Goal: Information Seeking & Learning: Learn about a topic

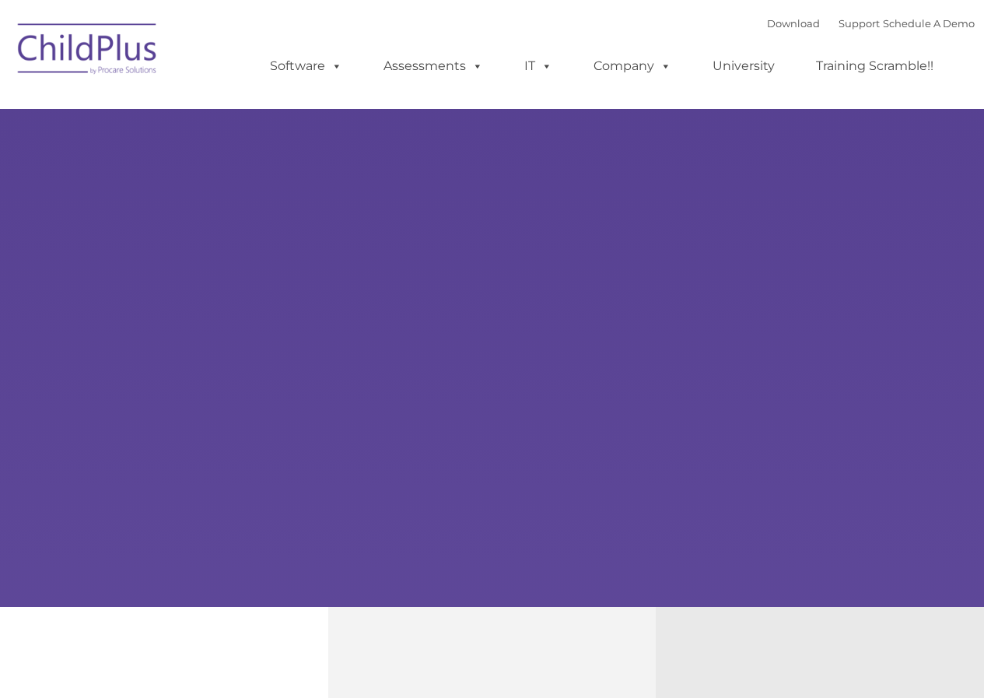
select select "MEDIUM"
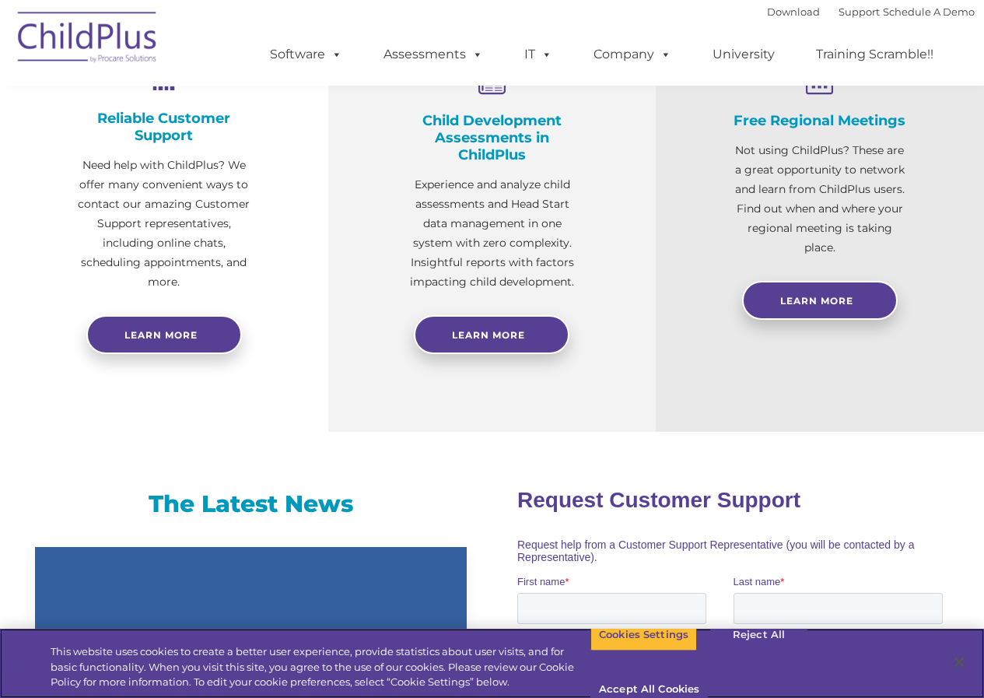
scroll to position [635, 0]
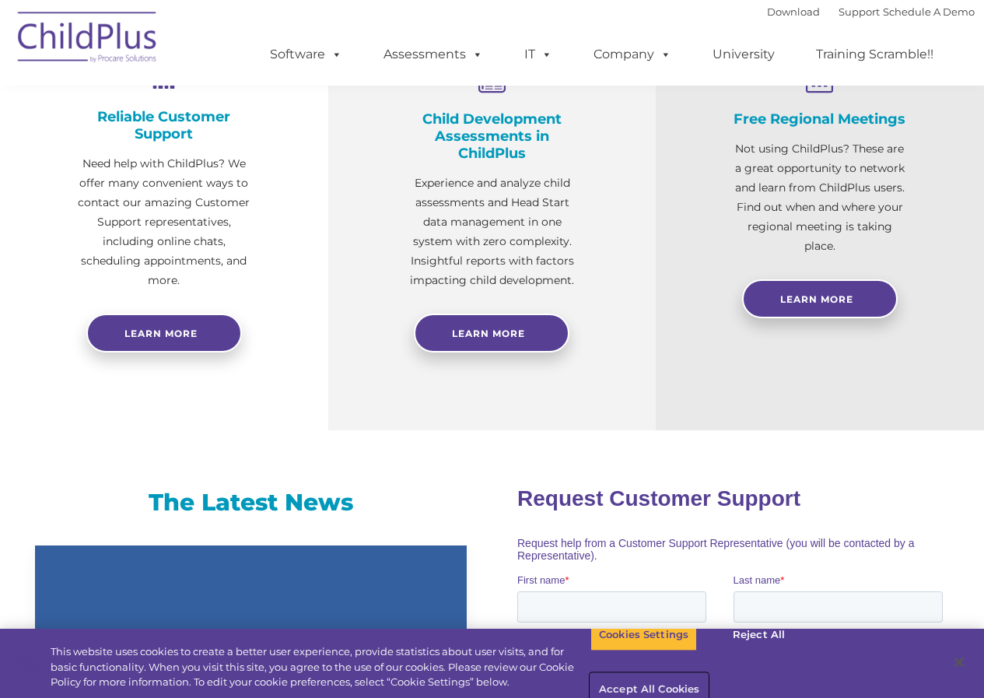
click at [708, 674] on button "Accept All Cookies" at bounding box center [650, 690] width 118 height 33
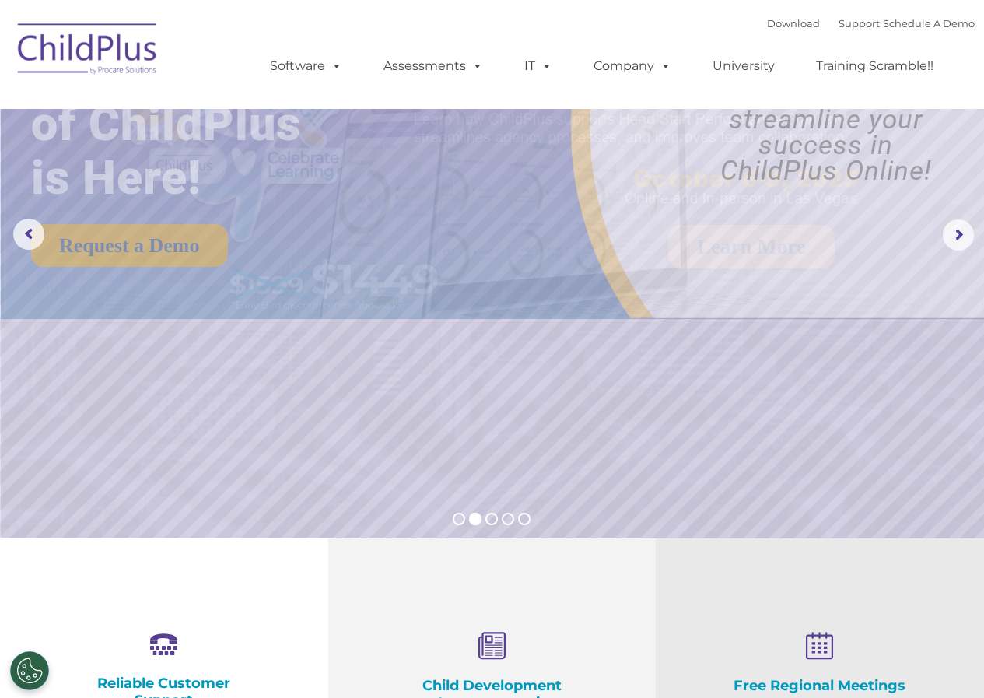
scroll to position [0, 0]
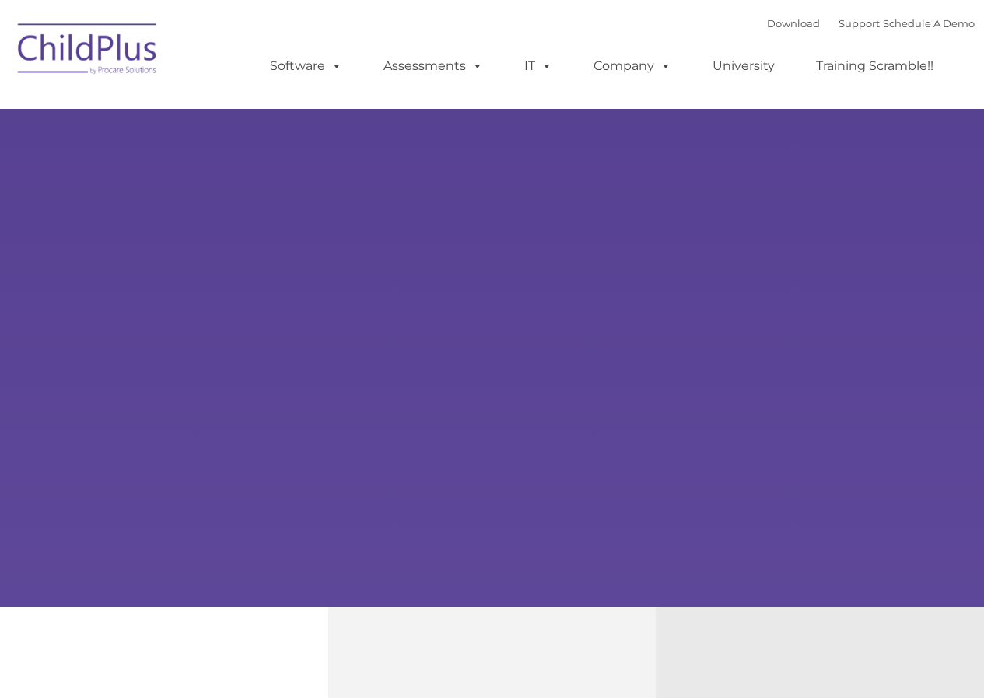
type input ""
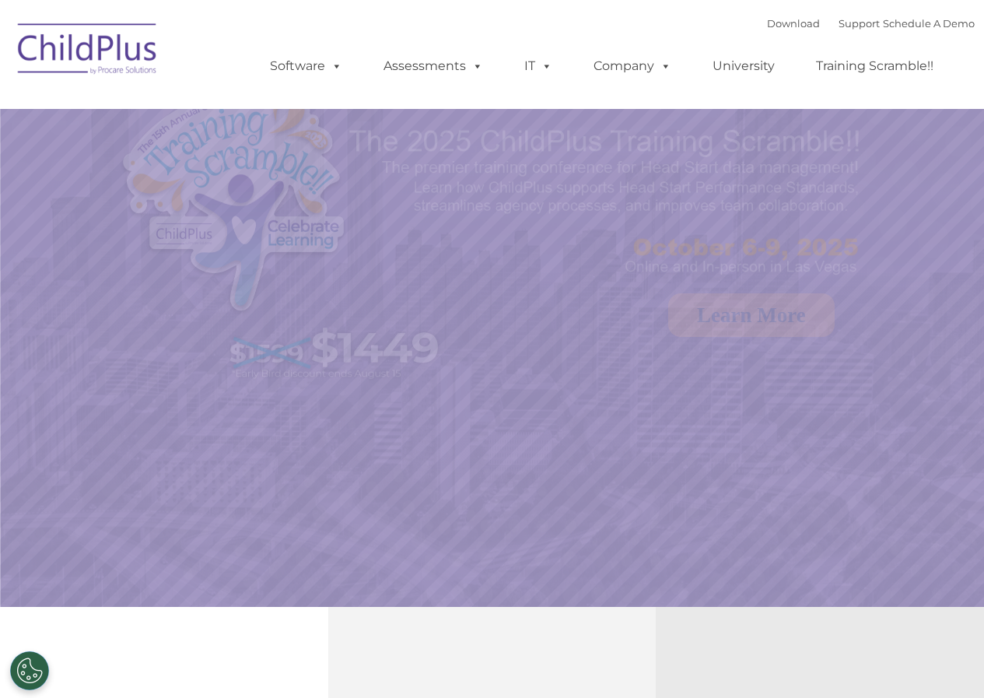
select select "MEDIUM"
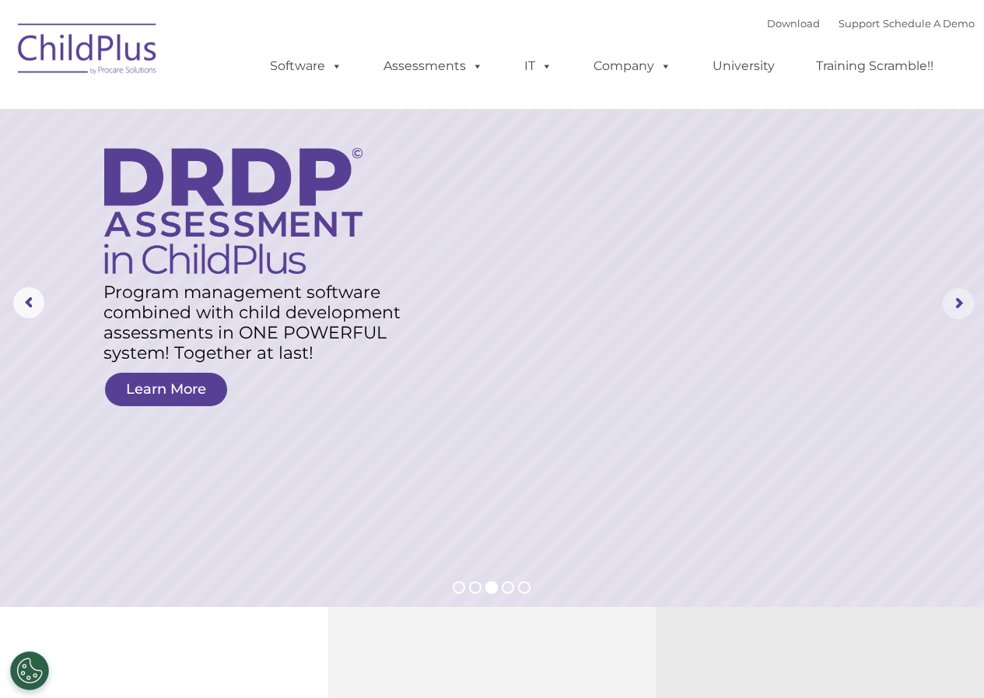
click at [946, 310] on rs-arrow at bounding box center [958, 303] width 31 height 31
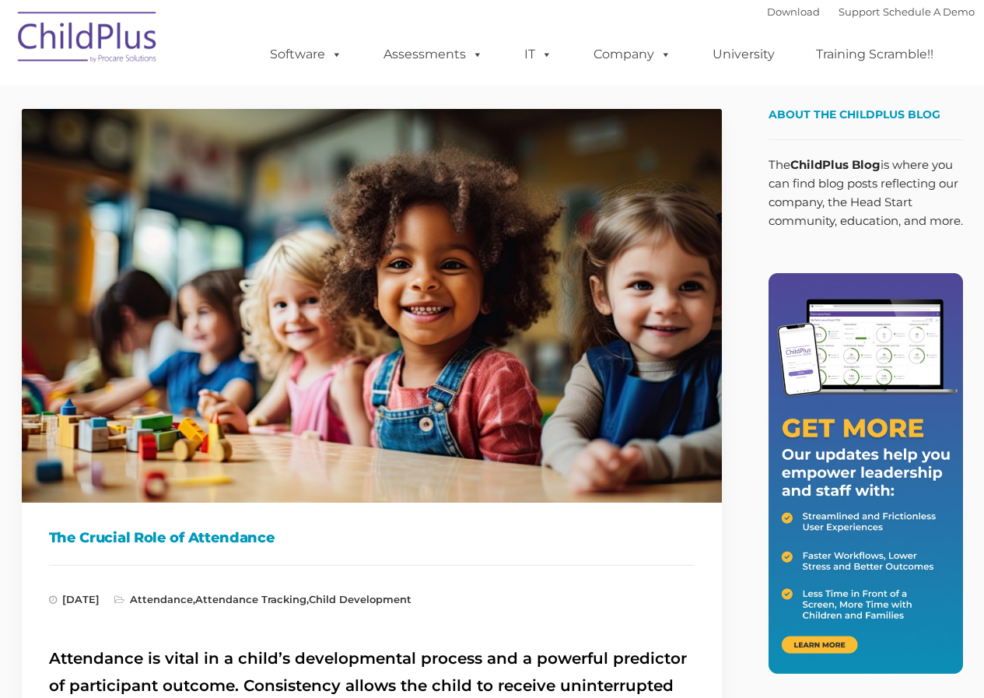
type input ""
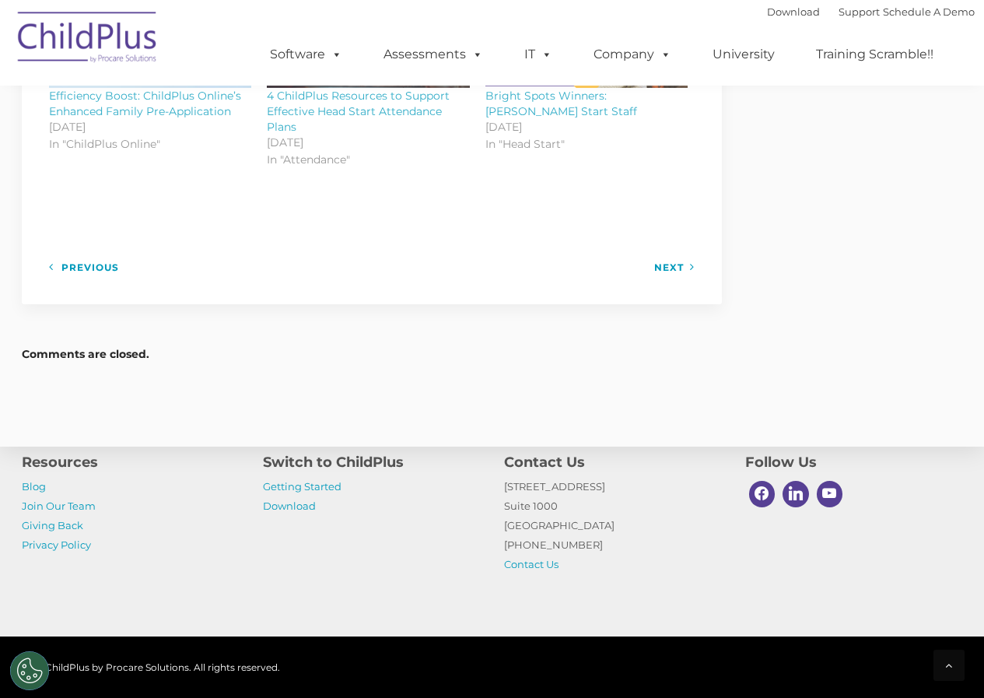
scroll to position [1925, 0]
